Goal: Task Accomplishment & Management: Use online tool/utility

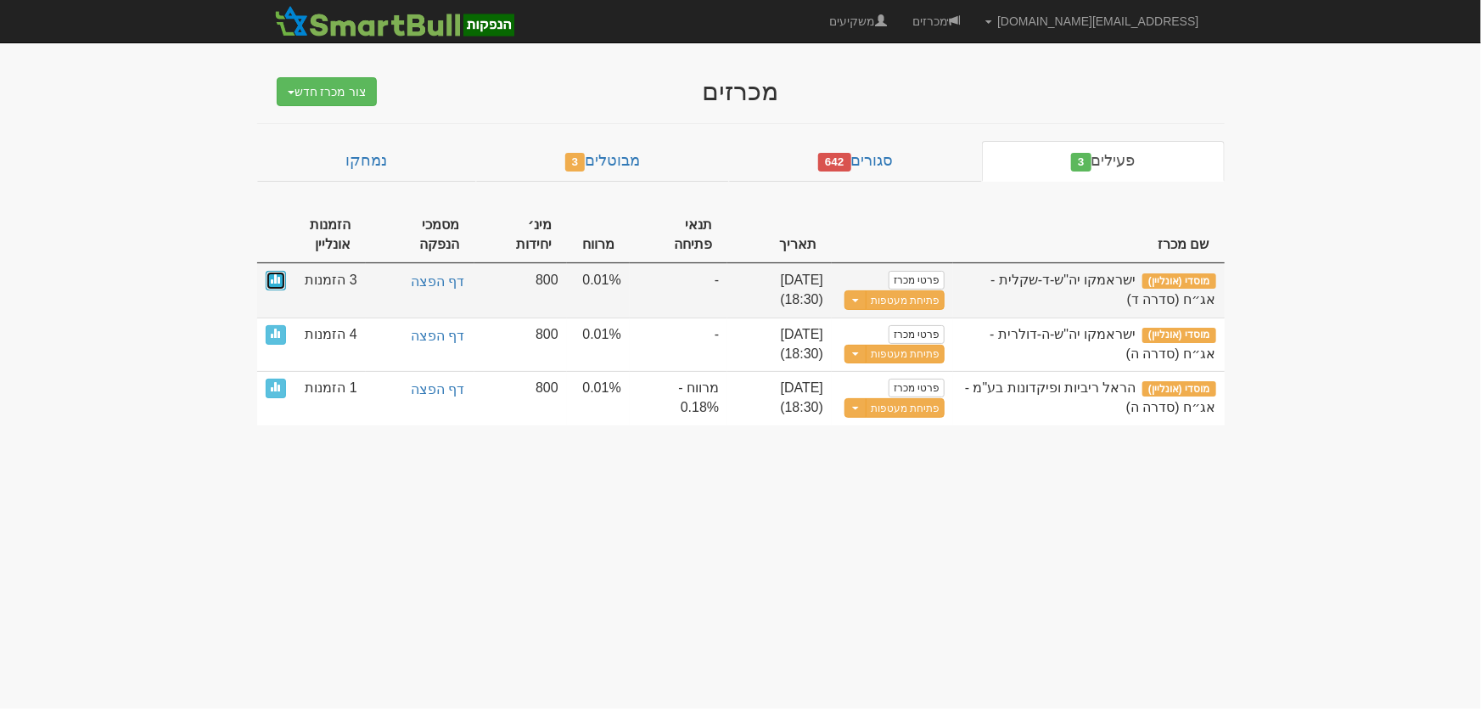
click at [269, 271] on link at bounding box center [276, 281] width 20 height 20
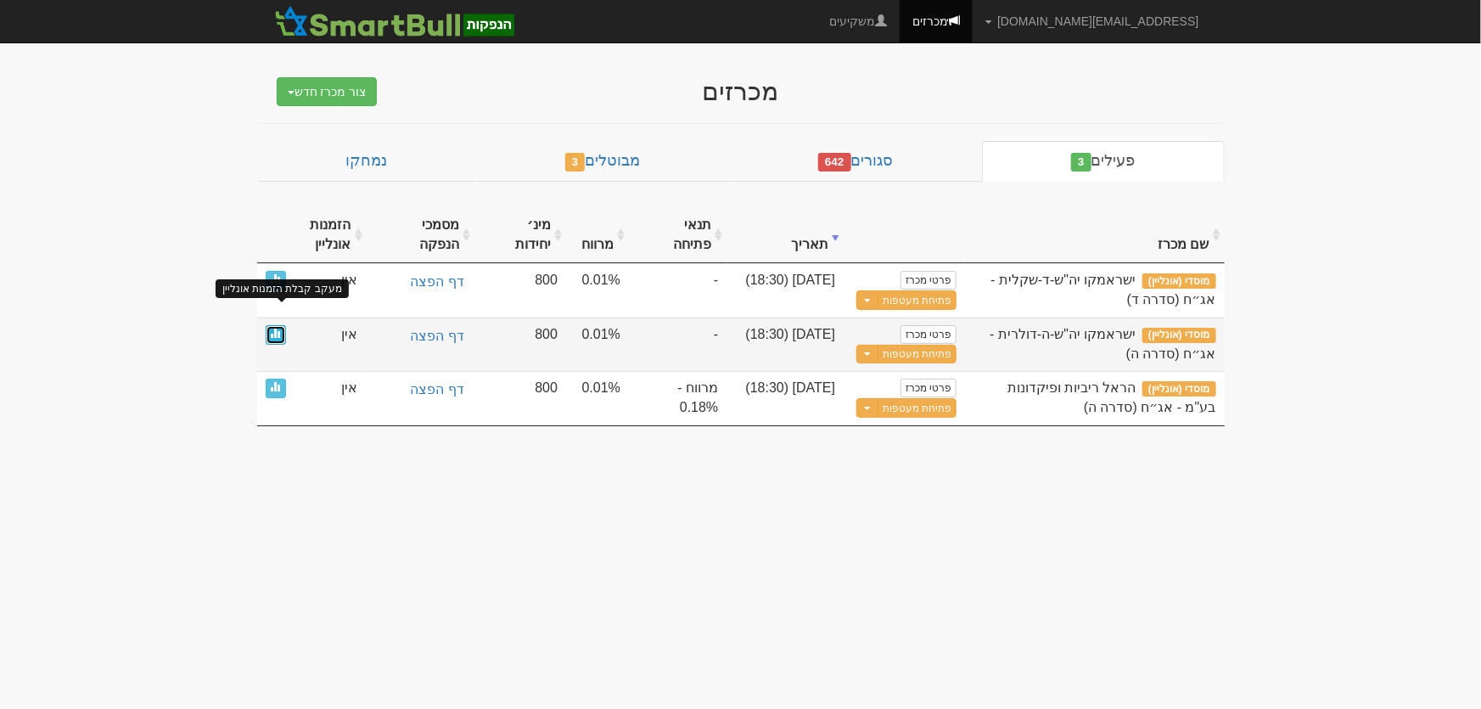
click at [267, 325] on link at bounding box center [276, 335] width 20 height 20
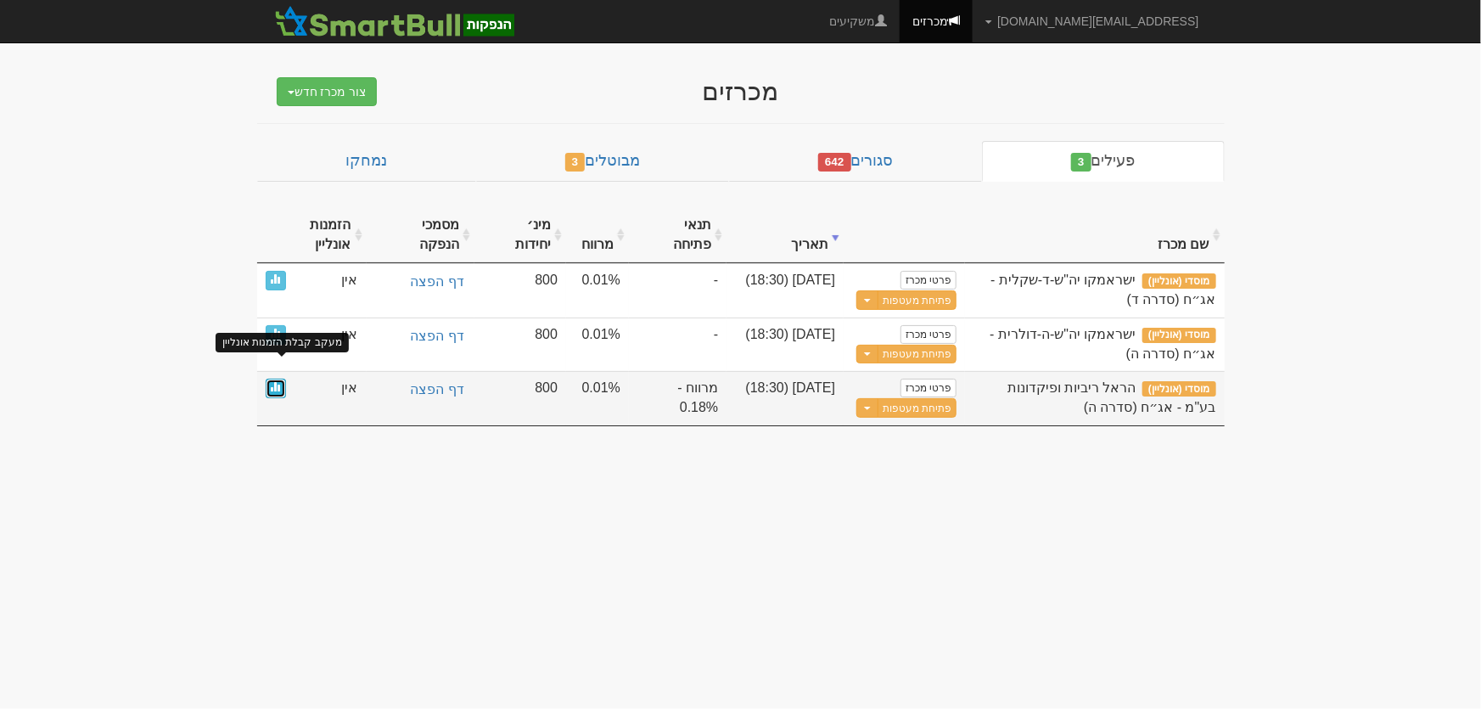
click at [271, 381] on span at bounding box center [276, 386] width 10 height 10
